Goal: Task Accomplishment & Management: Use online tool/utility

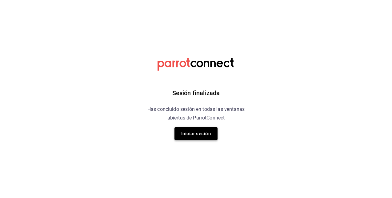
click at [202, 131] on button "Iniciar sesión" at bounding box center [195, 133] width 43 height 13
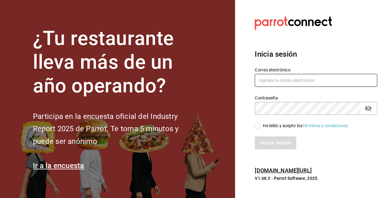
click at [275, 81] on input "text" at bounding box center [316, 80] width 122 height 13
click at [328, 54] on h3 "Inicia sesión" at bounding box center [316, 54] width 122 height 11
drag, startPoint x: 298, startPoint y: 80, endPoint x: 233, endPoint y: 74, distance: 64.8
click at [233, 74] on div "¿Tu restaurante lleva más de un año operando? Participa en la encuesta oficial …" at bounding box center [196, 99] width 392 height 198
paste input "@gmail.com"
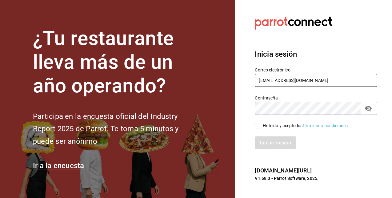
type input "kevincucalon@gmail.com"
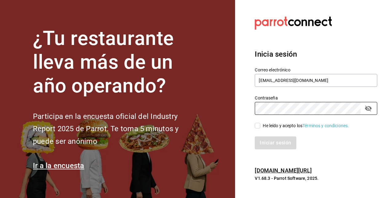
click at [260, 124] on span "He leído y acepto los Términos y condiciones." at bounding box center [304, 125] width 89 height 6
click at [260, 124] on input "He leído y acepto los Términos y condiciones." at bounding box center [258, 126] width 6 height 6
checkbox input "true"
click at [291, 144] on button "Iniciar sesión" at bounding box center [276, 142] width 42 height 13
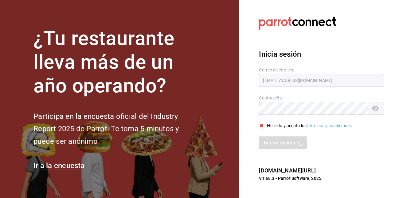
click at [358, 54] on h3 "Inicia sesión" at bounding box center [321, 54] width 125 height 11
click at [289, 79] on input "text" at bounding box center [321, 80] width 125 height 13
type input "k"
paste input "kevincucalon@gmail.com"
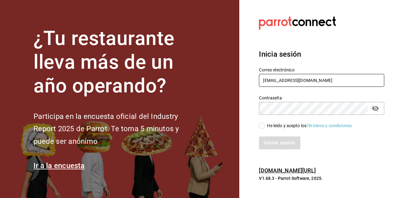
type input "kevincucalon@gmail.com"
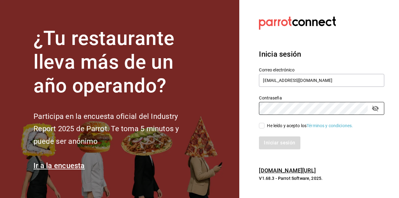
click at [263, 126] on input "He leído y acepto los Términos y condiciones." at bounding box center [262, 126] width 6 height 6
checkbox input "true"
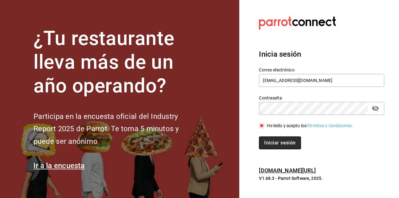
click at [268, 144] on button "Iniciar sesión" at bounding box center [280, 142] width 42 height 13
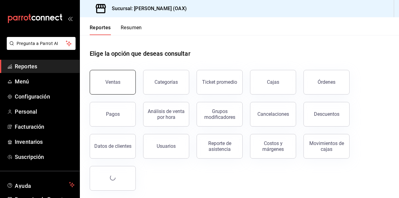
click at [109, 80] on div "Ventas" at bounding box center [112, 82] width 15 height 6
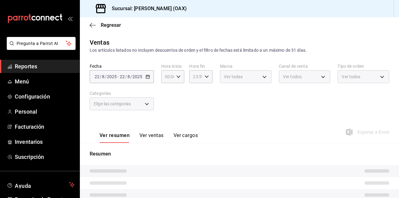
click at [147, 103] on div "Elige las categorías" at bounding box center [122, 103] width 64 height 13
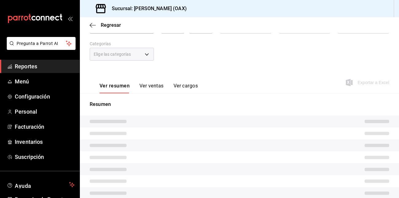
scroll to position [50, 0]
click at [146, 54] on div "Elige las categorías" at bounding box center [122, 53] width 64 height 13
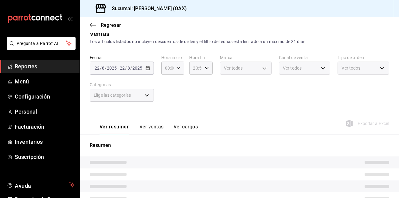
scroll to position [0, 0]
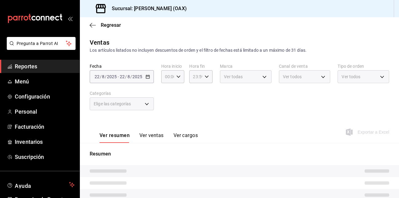
click at [148, 104] on div "Elige las categorías" at bounding box center [122, 103] width 64 height 13
click at [148, 102] on div "Elige las categorías" at bounding box center [122, 103] width 64 height 13
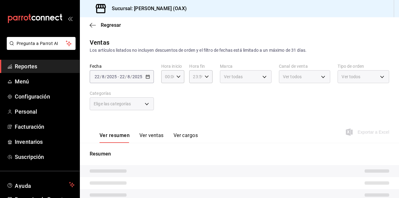
click at [148, 102] on div "Elige las categorías" at bounding box center [122, 103] width 64 height 13
click at [145, 103] on div "Elige las categorías" at bounding box center [122, 103] width 64 height 13
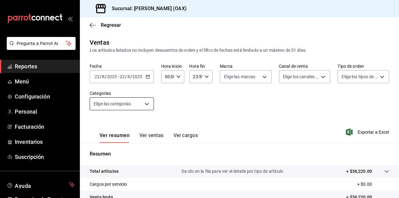
click at [144, 103] on body "Pregunta a Parrot AI Reportes Menú Configuración Personal Facturación Inventari…" at bounding box center [199, 99] width 399 height 198
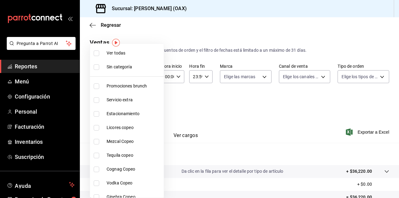
click at [139, 85] on span "Promociones brunch" at bounding box center [134, 86] width 55 height 6
type input "463459c9-37eb-4576-8402-f641077c2631"
checkbox input "true"
click at [118, 124] on li "Licores copeo" at bounding box center [127, 128] width 74 height 14
type input "463459c9-37eb-4576-8402-f641077c2631,53139860-d7d2-4d39-aa52-4d46cf22222e"
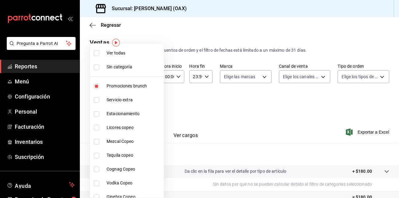
checkbox input "true"
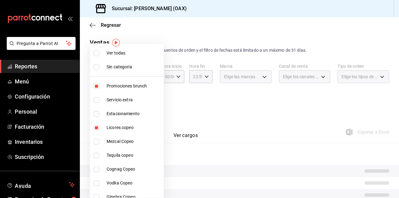
click at [114, 140] on span "Mezcal Copeo" at bounding box center [134, 141] width 55 height 6
type input "463459c9-37eb-4576-8402-f641077c2631,53139860-d7d2-4d39-aa52-4d46cf22222e,93cce…"
checkbox input "true"
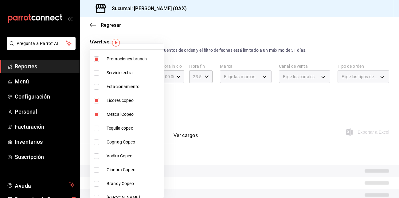
scroll to position [57, 0]
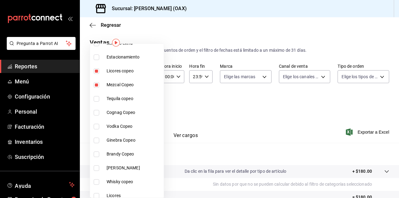
click at [121, 101] on span "Tequila copeo" at bounding box center [134, 98] width 55 height 6
type input "463459c9-37eb-4576-8402-f641077c2631,53139860-d7d2-4d39-aa52-4d46cf22222e,93cce…"
checkbox input "true"
drag, startPoint x: 121, startPoint y: 111, endPoint x: 163, endPoint y: 82, distance: 50.9
click at [121, 111] on span "Cognag Copeo" at bounding box center [134, 112] width 55 height 6
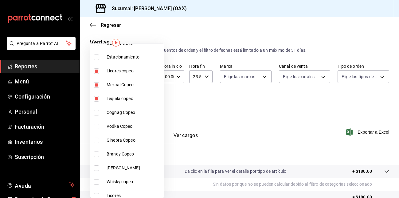
type input "463459c9-37eb-4576-8402-f641077c2631,53139860-d7d2-4d39-aa52-4d46cf22222e,93cce…"
checkbox input "true"
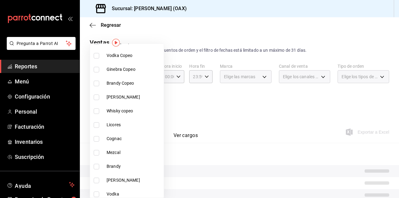
scroll to position [100, 0]
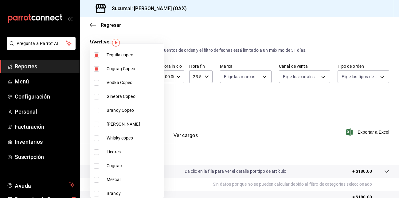
click at [114, 81] on span "Vodka Copeo" at bounding box center [134, 82] width 55 height 6
type input "463459c9-37eb-4576-8402-f641077c2631,53139860-d7d2-4d39-aa52-4d46cf22222e,93cce…"
checkbox input "true"
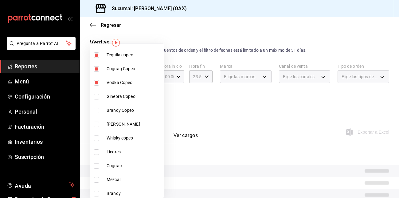
click at [116, 97] on span "Ginebra Copeo" at bounding box center [134, 96] width 55 height 6
type input "463459c9-37eb-4576-8402-f641077c2631,53139860-d7d2-4d39-aa52-4d46cf22222e,93cce…"
checkbox input "true"
click at [117, 110] on span "Brandy Copeo" at bounding box center [134, 110] width 55 height 6
type input "463459c9-37eb-4576-8402-f641077c2631,53139860-d7d2-4d39-aa52-4d46cf22222e,93cce…"
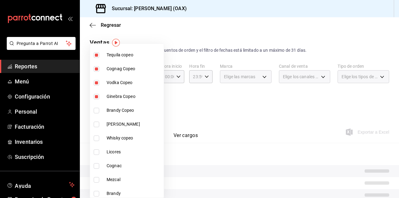
checkbox input "true"
click at [117, 127] on li "Ron copeo" at bounding box center [127, 124] width 74 height 14
click at [121, 140] on span "Whisky copeo" at bounding box center [134, 138] width 55 height 6
type input "463459c9-37eb-4576-8402-f641077c2631,53139860-d7d2-4d39-aa52-4d46cf22222e,93cce…"
checkbox input "true"
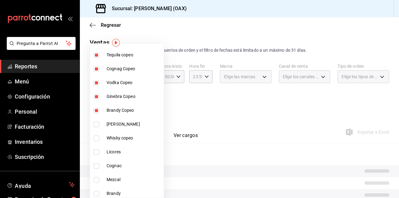
checkbox input "true"
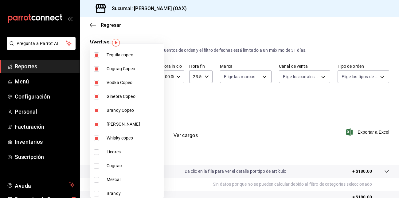
drag, startPoint x: 115, startPoint y: 150, endPoint x: 158, endPoint y: 104, distance: 63.3
click at [115, 149] on span "Licores" at bounding box center [134, 152] width 55 height 6
type input "463459c9-37eb-4576-8402-f641077c2631,53139860-d7d2-4d39-aa52-4d46cf22222e,93cce…"
checkbox input "true"
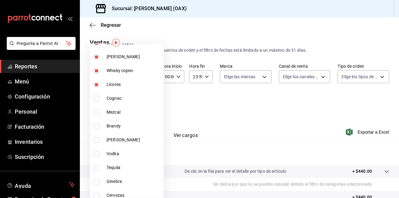
scroll to position [175, 0]
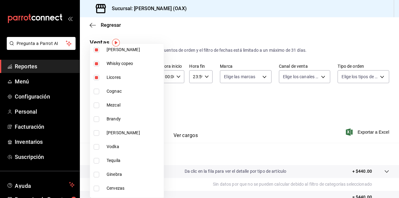
click at [119, 90] on span "Cognac" at bounding box center [134, 91] width 55 height 6
type input "463459c9-37eb-4576-8402-f641077c2631,53139860-d7d2-4d39-aa52-4d46cf22222e,93cce…"
checkbox input "true"
click at [118, 103] on span "Mezcal" at bounding box center [134, 105] width 55 height 6
type input "463459c9-37eb-4576-8402-f641077c2631,53139860-d7d2-4d39-aa52-4d46cf22222e,93cce…"
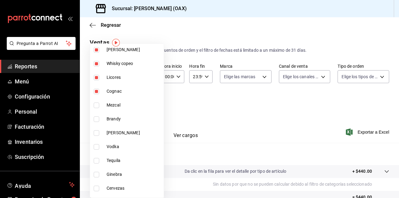
checkbox input "true"
click at [116, 118] on span "Brandy" at bounding box center [134, 119] width 55 height 6
type input "463459c9-37eb-4576-8402-f641077c2631,53139860-d7d2-4d39-aa52-4d46cf22222e,93cce…"
checkbox input "true"
click at [116, 130] on span "Ron" at bounding box center [134, 132] width 55 height 6
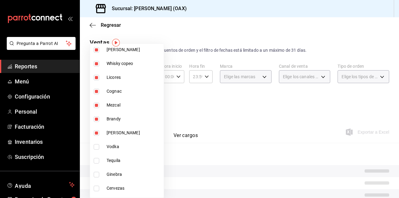
type input "463459c9-37eb-4576-8402-f641077c2631,53139860-d7d2-4d39-aa52-4d46cf22222e,93cce…"
checkbox input "true"
click at [118, 145] on span "Vodka" at bounding box center [134, 146] width 55 height 6
type input "463459c9-37eb-4576-8402-f641077c2631,53139860-d7d2-4d39-aa52-4d46cf22222e,93cce…"
checkbox input "true"
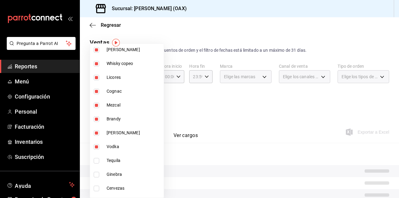
click at [118, 158] on span "Tequila" at bounding box center [134, 160] width 55 height 6
type input "463459c9-37eb-4576-8402-f641077c2631,53139860-d7d2-4d39-aa52-4d46cf22222e,93cce…"
checkbox input "true"
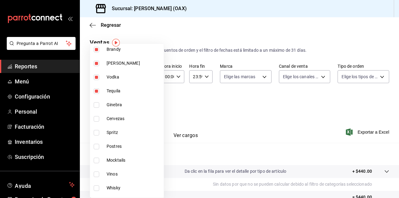
scroll to position [245, 0]
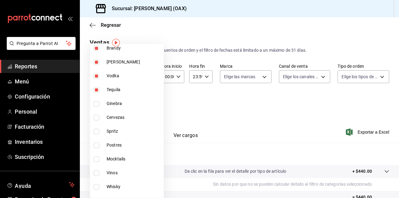
click at [115, 101] on span "Ginebra" at bounding box center [134, 103] width 55 height 6
type input "463459c9-37eb-4576-8402-f641077c2631,53139860-d7d2-4d39-aa52-4d46cf22222e,93cce…"
checkbox input "true"
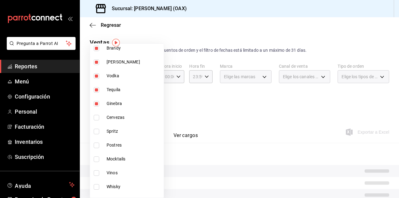
click at [115, 117] on span "Cervezas" at bounding box center [134, 117] width 55 height 6
type input "463459c9-37eb-4576-8402-f641077c2631,53139860-d7d2-4d39-aa52-4d46cf22222e,93cce…"
checkbox input "true"
click at [114, 129] on span "Spritz" at bounding box center [134, 131] width 55 height 6
type input "463459c9-37eb-4576-8402-f641077c2631,53139860-d7d2-4d39-aa52-4d46cf22222e,93cce…"
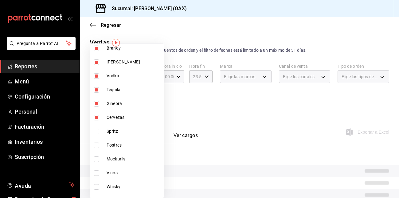
checkbox input "true"
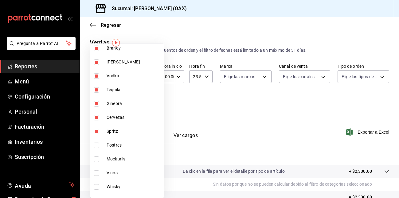
drag, startPoint x: 118, startPoint y: 161, endPoint x: 159, endPoint y: 150, distance: 42.6
click at [118, 161] on span "Mocktails" at bounding box center [134, 159] width 55 height 6
type input "463459c9-37eb-4576-8402-f641077c2631,53139860-d7d2-4d39-aa52-4d46cf22222e,93cce…"
checkbox input "true"
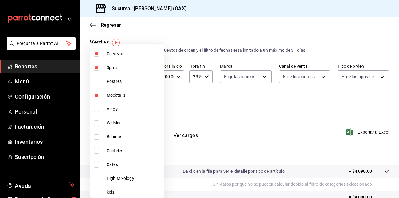
scroll to position [316, 0]
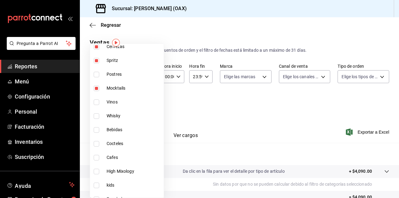
click at [113, 101] on span "Vinos" at bounding box center [134, 102] width 55 height 6
type input "463459c9-37eb-4576-8402-f641077c2631,53139860-d7d2-4d39-aa52-4d46cf22222e,93cce…"
checkbox input "true"
click at [117, 116] on span "Whisky" at bounding box center [134, 116] width 55 height 6
type input "463459c9-37eb-4576-8402-f641077c2631,53139860-d7d2-4d39-aa52-4d46cf22222e,93cce…"
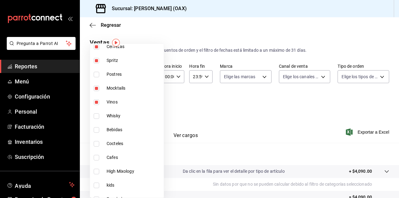
checkbox input "true"
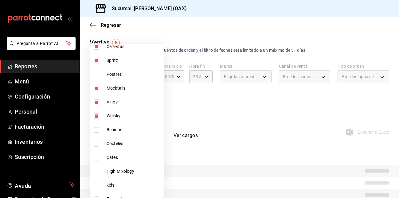
click at [118, 128] on span "Bebidas" at bounding box center [134, 129] width 55 height 6
type input "463459c9-37eb-4576-8402-f641077c2631,53139860-d7d2-4d39-aa52-4d46cf22222e,93cce…"
checkbox input "true"
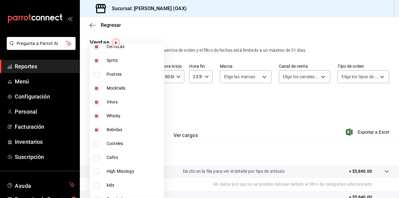
click at [122, 142] on span "Cocteles" at bounding box center [134, 143] width 55 height 6
type input "463459c9-37eb-4576-8402-f641077c2631,53139860-d7d2-4d39-aa52-4d46cf22222e,93cce…"
checkbox input "true"
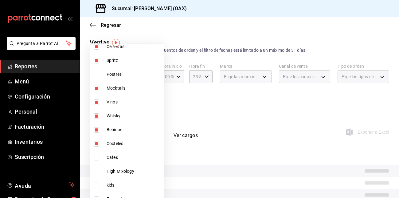
click at [116, 155] on span "Cafes" at bounding box center [134, 157] width 55 height 6
type input "463459c9-37eb-4576-8402-f641077c2631,53139860-d7d2-4d39-aa52-4d46cf22222e,93cce…"
checkbox input "true"
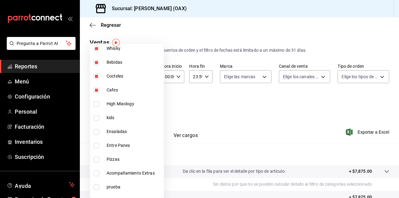
scroll to position [384, 0]
click at [124, 101] on span "High Mixology" at bounding box center [134, 103] width 55 height 6
type input "463459c9-37eb-4576-8402-f641077c2631,53139860-d7d2-4d39-aa52-4d46cf22222e,93cce…"
checkbox input "true"
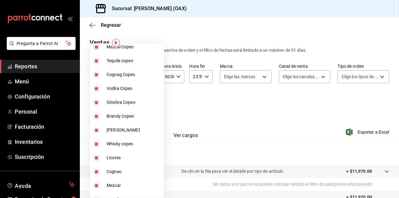
scroll to position [85, 0]
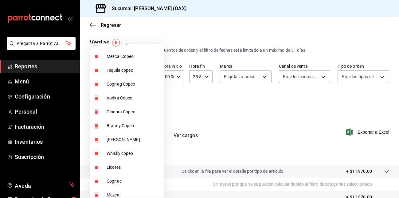
click at [213, 101] on div at bounding box center [199, 99] width 399 height 198
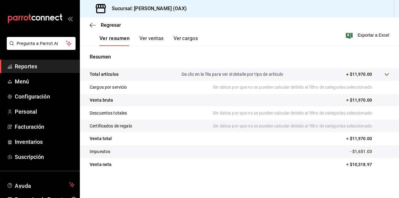
scroll to position [0, 0]
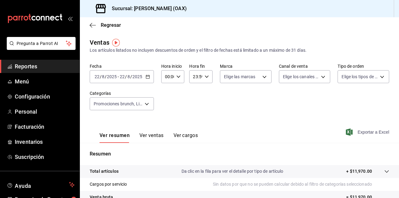
click at [351, 130] on span "Exportar a Excel" at bounding box center [369, 131] width 42 height 7
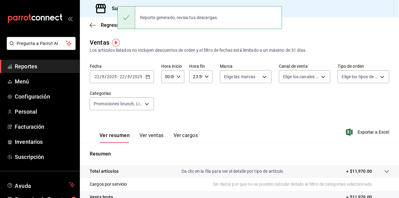
click at [333, 17] on div "Sucursal: [PERSON_NAME] (OAX)" at bounding box center [240, 8] width 320 height 17
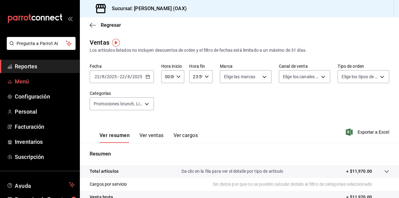
click at [24, 80] on span "Menú" at bounding box center [45, 81] width 60 height 8
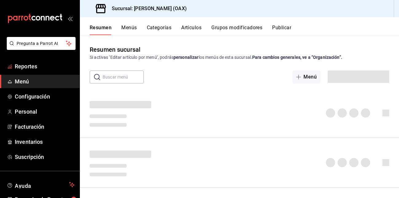
click at [33, 64] on span "Reportes" at bounding box center [45, 66] width 60 height 8
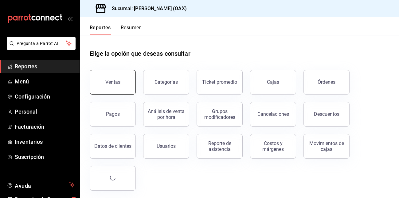
click at [118, 82] on div "Ventas" at bounding box center [112, 82] width 15 height 6
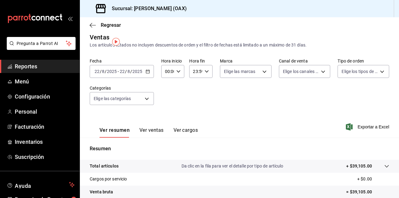
scroll to position [1, 0]
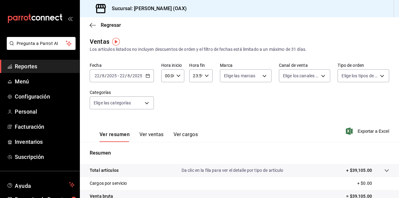
click at [149, 135] on button "Ver ventas" at bounding box center [152, 136] width 24 height 10
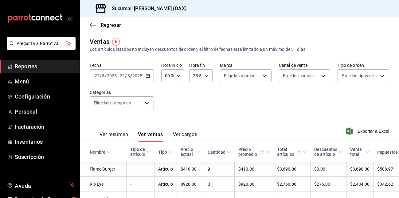
click at [113, 135] on button "Ver resumen" at bounding box center [114, 136] width 29 height 10
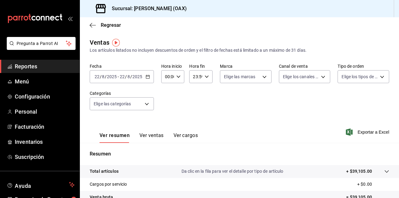
click at [314, 48] on div "Los artículos listados no incluyen descuentos de orden y el filtro de fechas es…" at bounding box center [240, 50] width 300 height 6
click at [278, 140] on div "Ver resumen Ver ventas Ver cargos Exportar a Excel" at bounding box center [240, 129] width 320 height 25
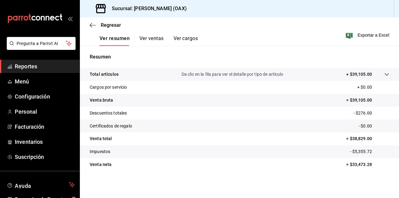
scroll to position [4, 0]
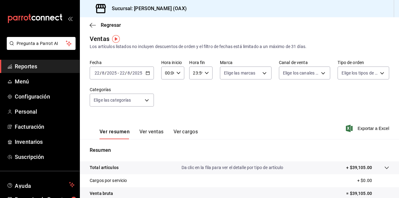
click at [27, 65] on span "Reportes" at bounding box center [45, 66] width 60 height 8
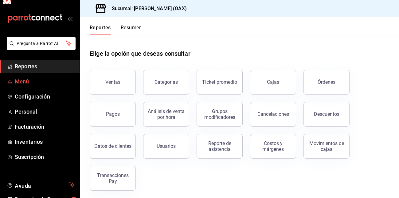
click at [26, 83] on span "Menú" at bounding box center [45, 81] width 60 height 8
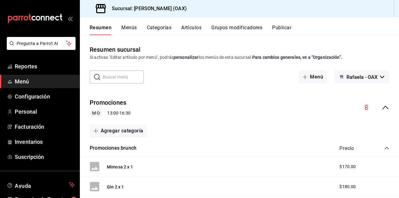
click at [134, 27] on button "Menús" at bounding box center [128, 30] width 15 height 10
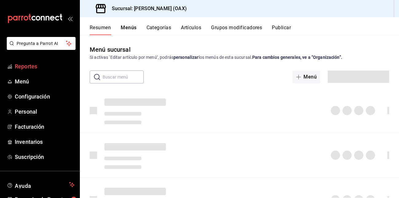
click at [104, 28] on button "Resumen" at bounding box center [100, 30] width 21 height 10
click at [31, 80] on span "Menú" at bounding box center [45, 81] width 60 height 8
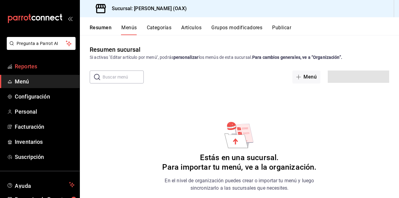
click at [26, 62] on link "Reportes" at bounding box center [40, 66] width 80 height 13
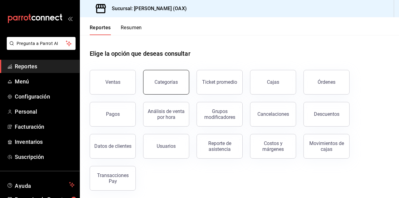
click at [173, 78] on button "Categorías" at bounding box center [166, 82] width 46 height 25
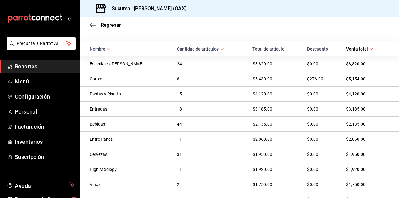
scroll to position [83, 0]
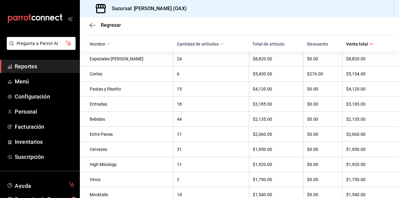
click at [26, 66] on span "Reportes" at bounding box center [45, 66] width 60 height 8
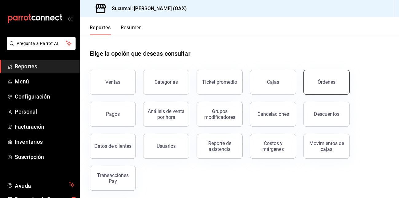
click at [324, 81] on div "Órdenes" at bounding box center [327, 82] width 18 height 6
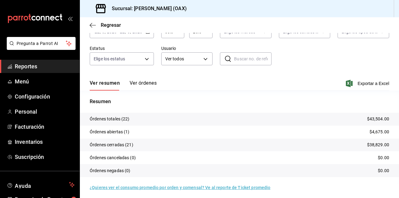
scroll to position [44, 0]
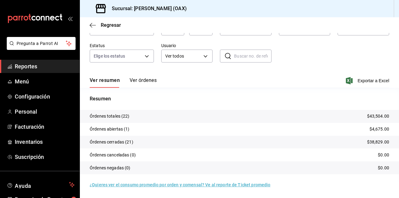
click at [122, 127] on p "Órdenes abiertas (1)" at bounding box center [110, 129] width 40 height 6
click at [370, 129] on p "$4,675.00" at bounding box center [380, 129] width 20 height 6
click at [111, 111] on tr "Órdenes totales (22) $43,504.00" at bounding box center [240, 116] width 320 height 13
click at [112, 112] on tr "Órdenes totales (22) $43,504.00" at bounding box center [240, 116] width 320 height 13
click at [29, 62] on span "Reportes" at bounding box center [45, 66] width 60 height 8
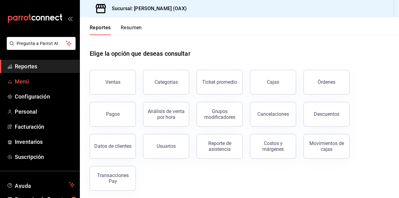
click at [21, 81] on span "Menú" at bounding box center [45, 81] width 60 height 8
click at [110, 81] on div "Ventas" at bounding box center [112, 82] width 15 height 6
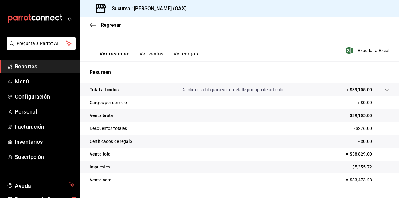
scroll to position [97, 0]
